Goal: Connect with others: Connect with other users

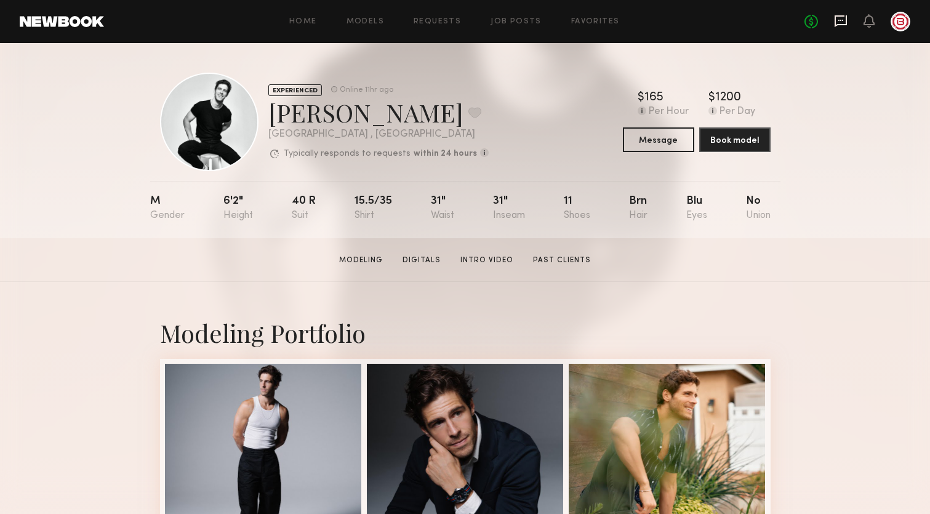
click at [838, 14] on icon at bounding box center [841, 21] width 14 height 14
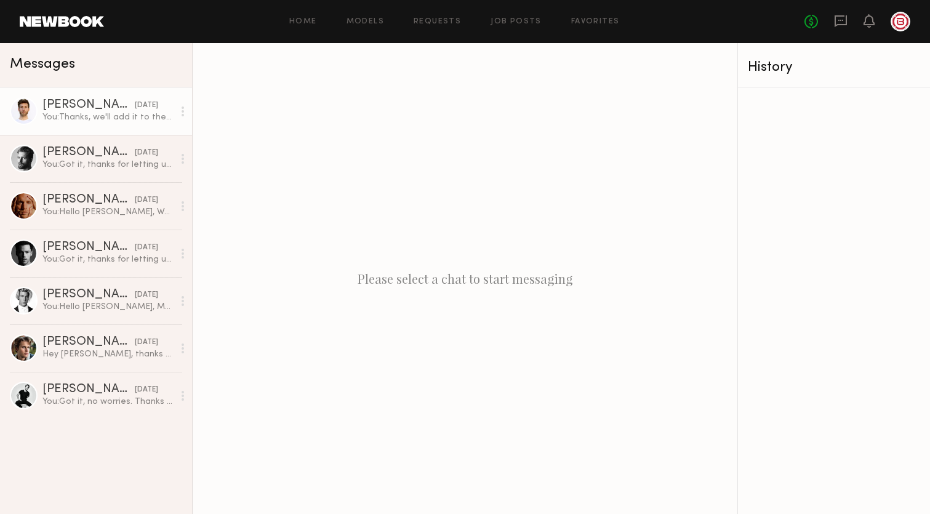
click at [80, 109] on div "[PERSON_NAME]" at bounding box center [88, 105] width 92 height 12
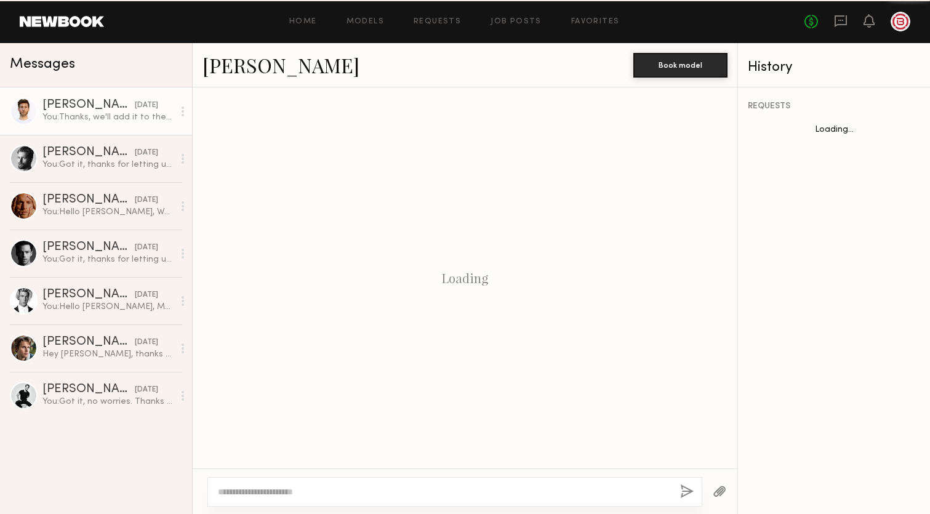
scroll to position [813, 0]
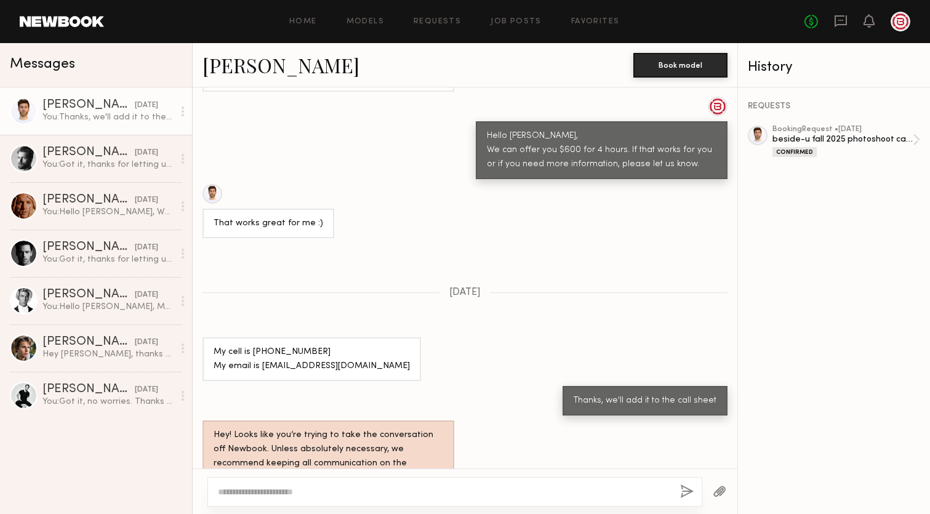
click at [217, 66] on link "[PERSON_NAME]" at bounding box center [280, 65] width 157 height 26
